Goal: Information Seeking & Learning: Learn about a topic

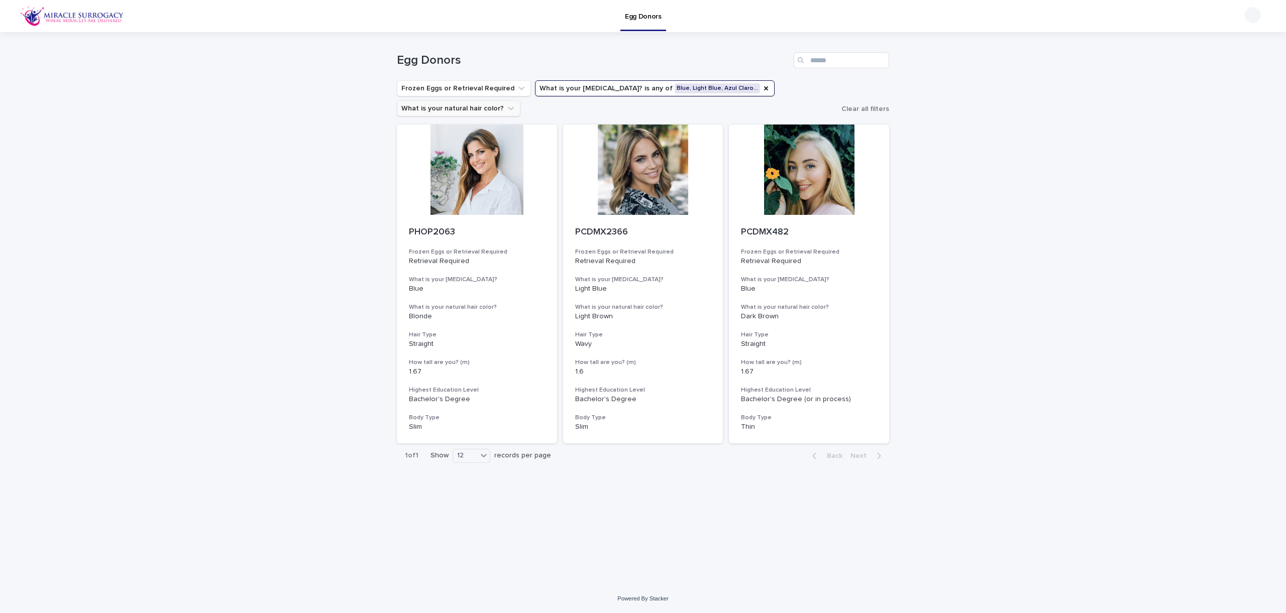
drag, startPoint x: 724, startPoint y: 88, endPoint x: 703, endPoint y: 91, distance: 21.4
click at [762, 88] on icon "What is your eye color?" at bounding box center [766, 88] width 8 height 8
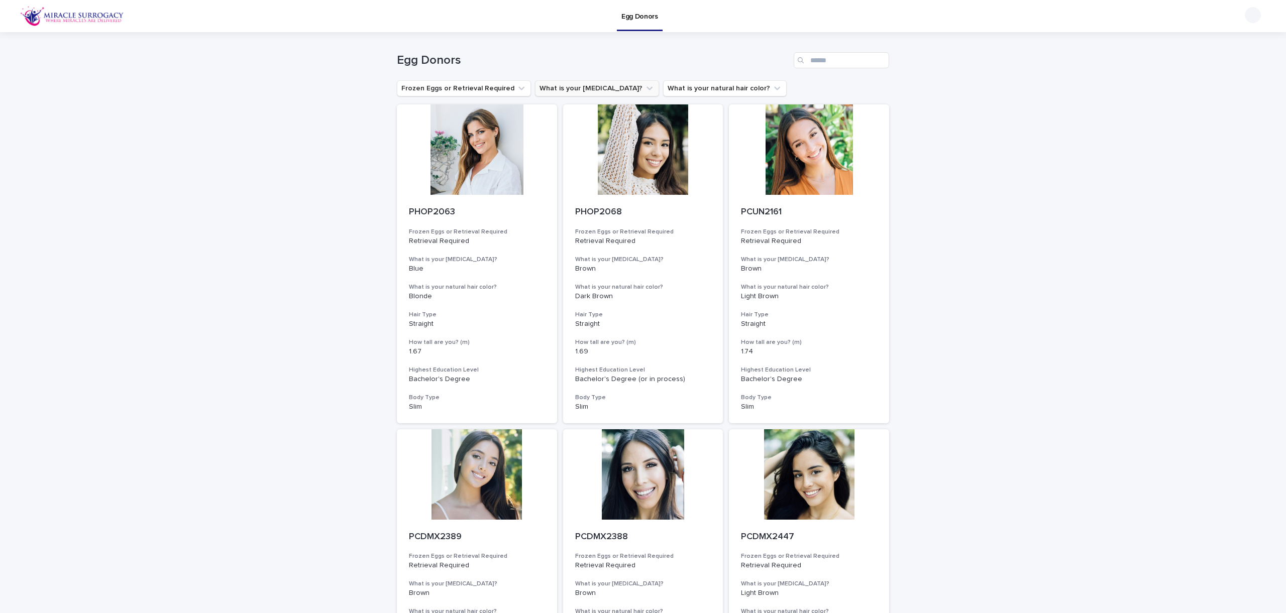
click at [591, 95] on button "What is your [MEDICAL_DATA]?" at bounding box center [597, 88] width 124 height 16
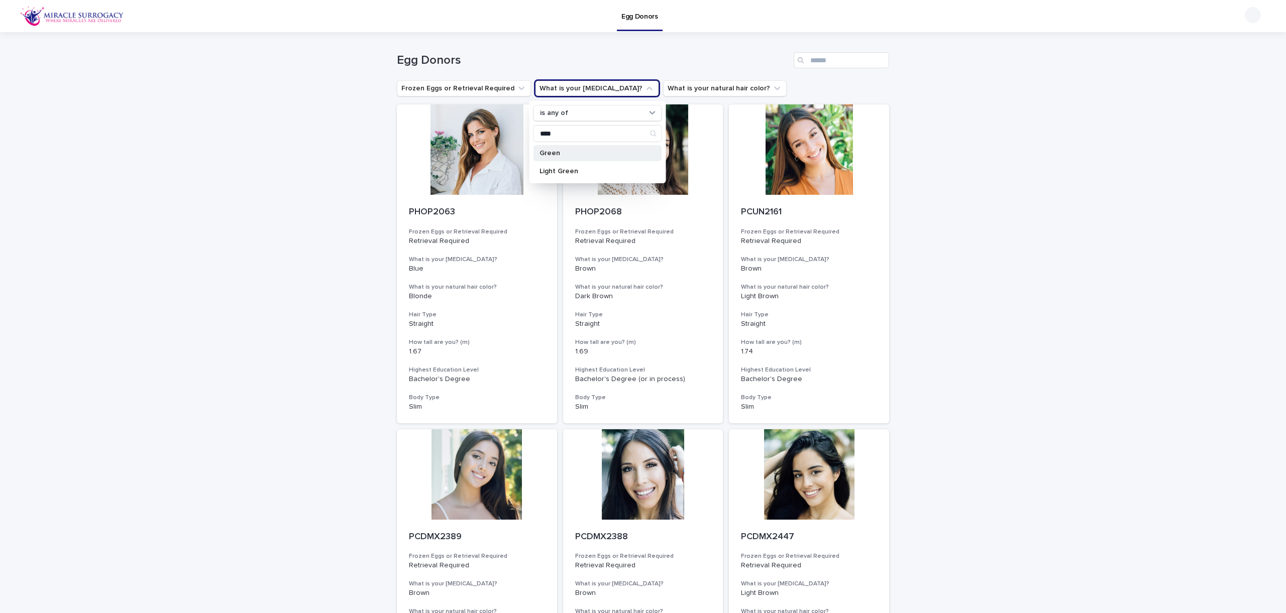
type input "****"
click at [588, 156] on p "Green" at bounding box center [593, 153] width 107 height 7
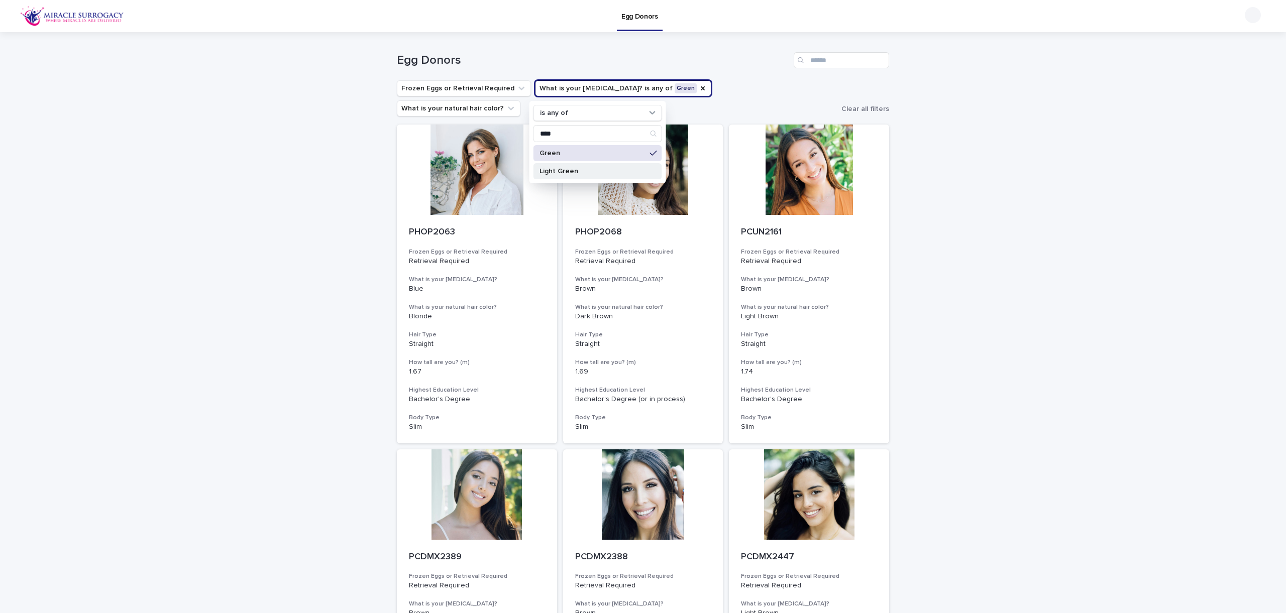
click at [586, 172] on p "Light Green" at bounding box center [593, 171] width 107 height 7
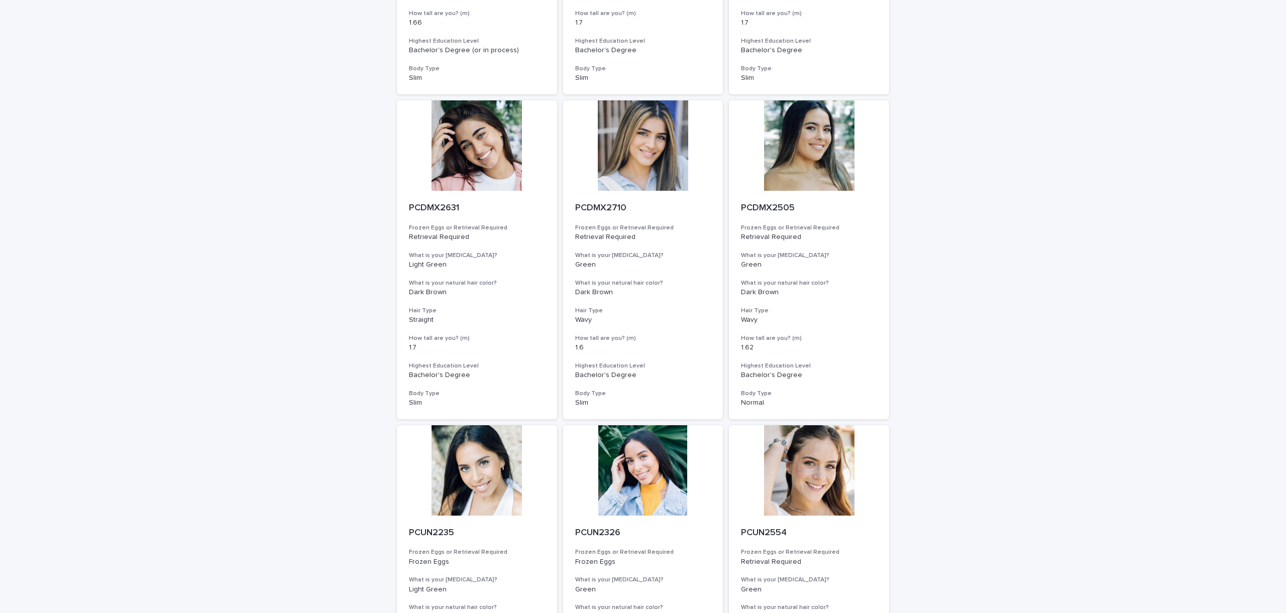
scroll to position [889, 0]
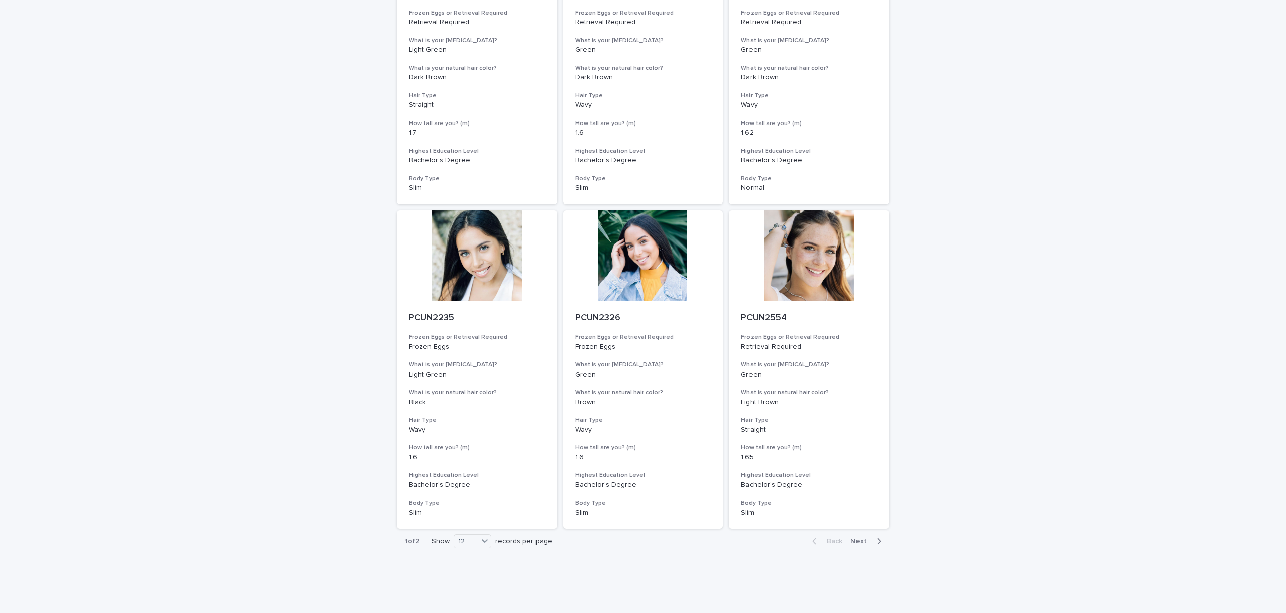
click at [861, 538] on span "Next" at bounding box center [862, 541] width 22 height 7
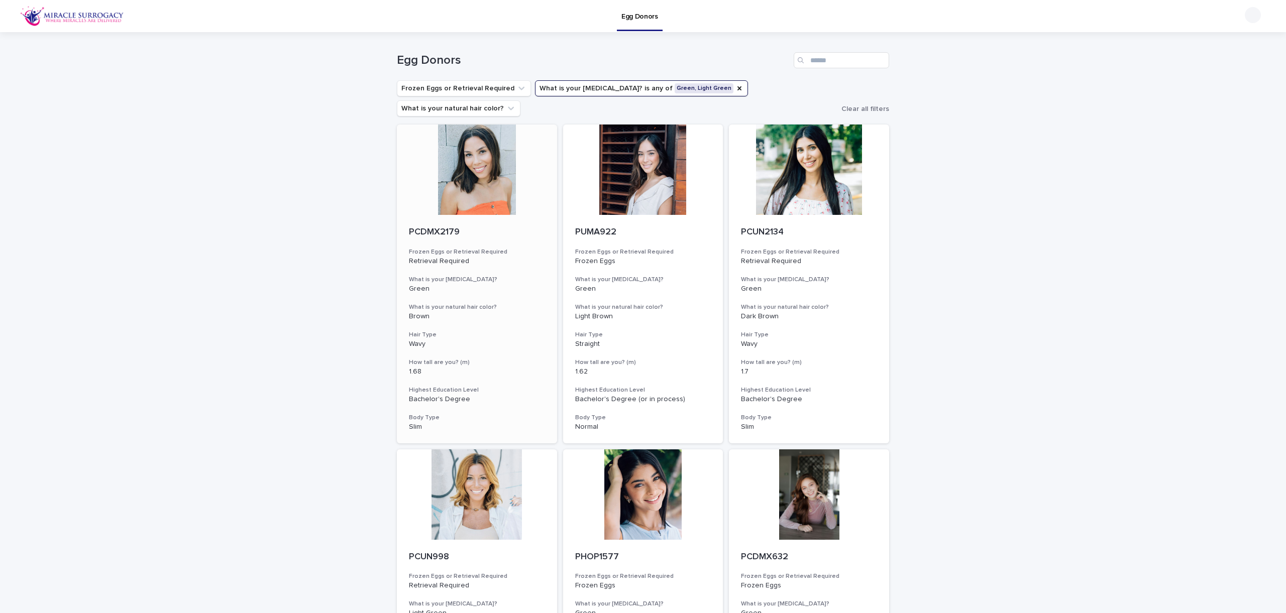
scroll to position [416, 0]
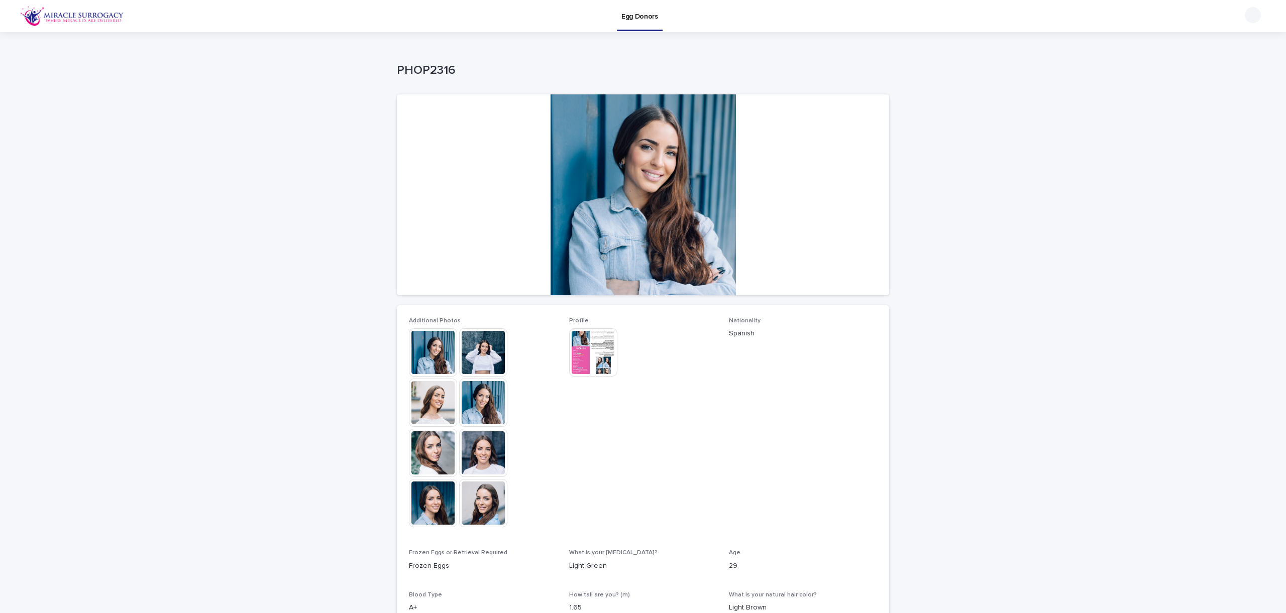
click at [471, 444] on img at bounding box center [483, 453] width 48 height 48
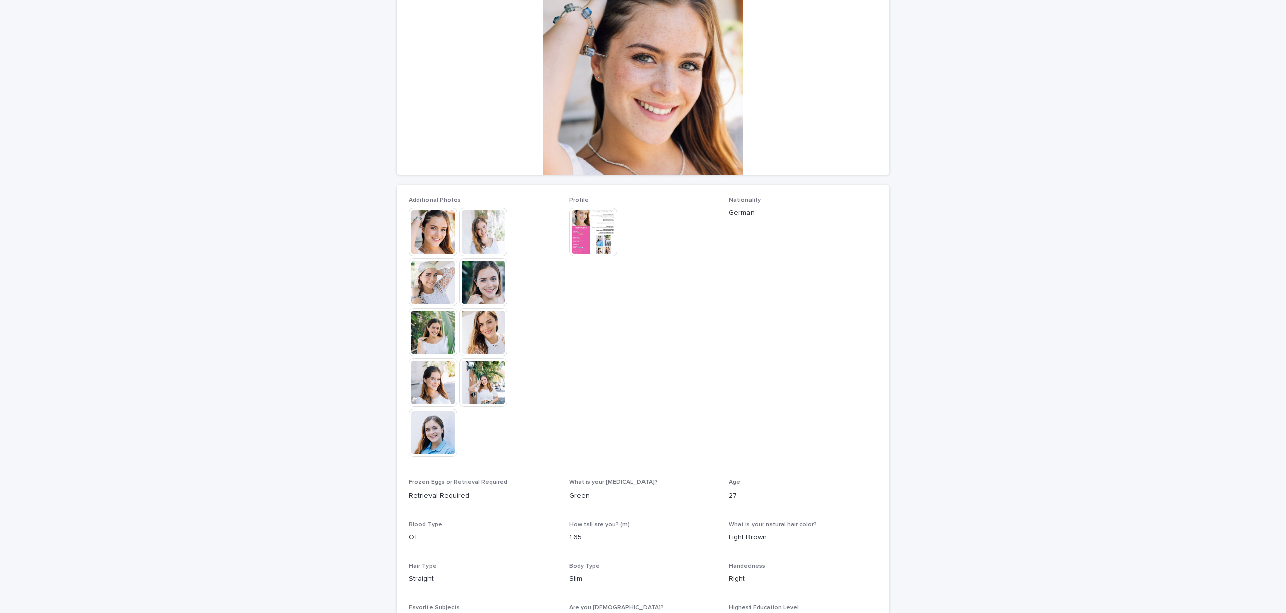
scroll to position [201, 0]
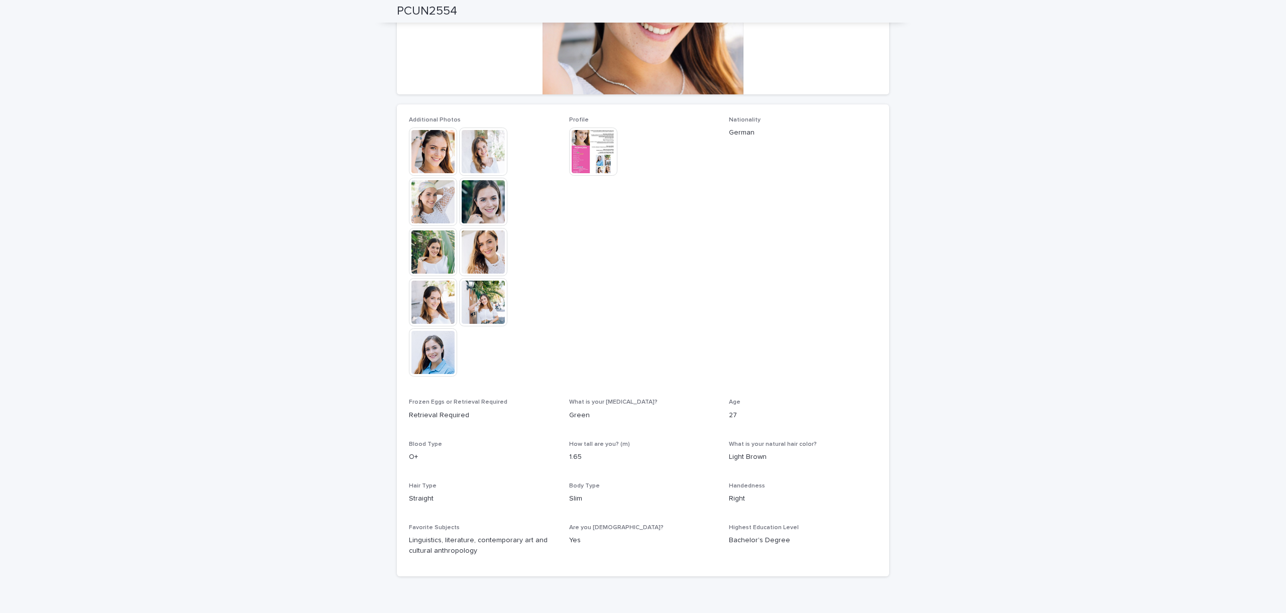
click at [499, 244] on img at bounding box center [483, 252] width 48 height 48
